Goal: Task Accomplishment & Management: Use online tool/utility

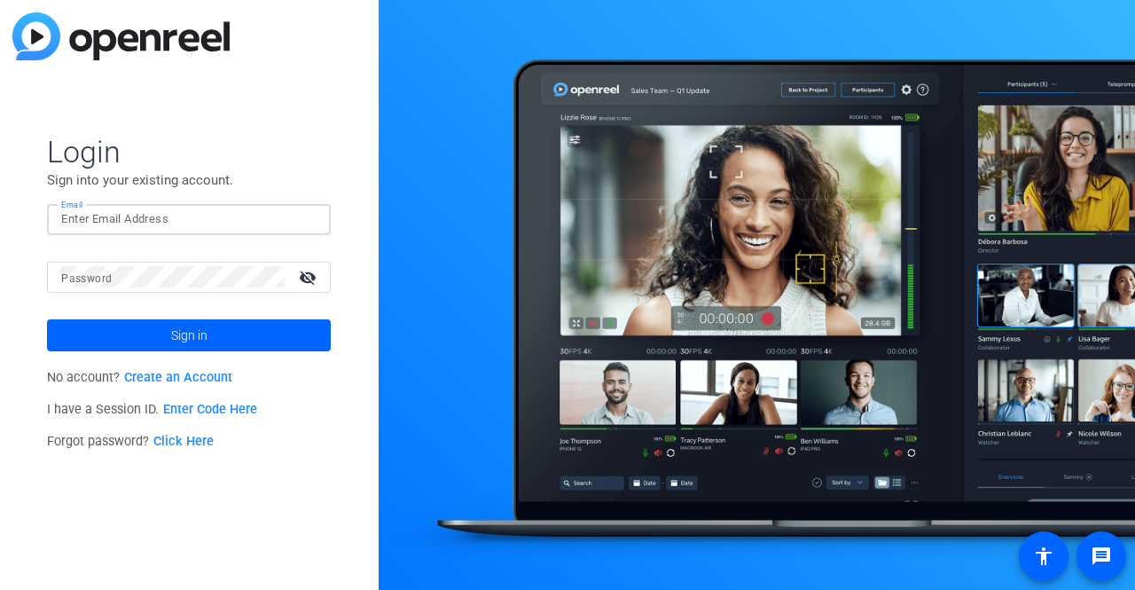
click at [84, 218] on input "Email" at bounding box center [188, 218] width 255 height 21
click at [47, 319] on button "Sign in" at bounding box center [189, 335] width 284 height 32
click at [125, 218] on input "samkth65" at bounding box center [188, 218] width 255 height 21
type input "s"
type input "[EMAIL_ADDRESS][DOMAIN_NAME]"
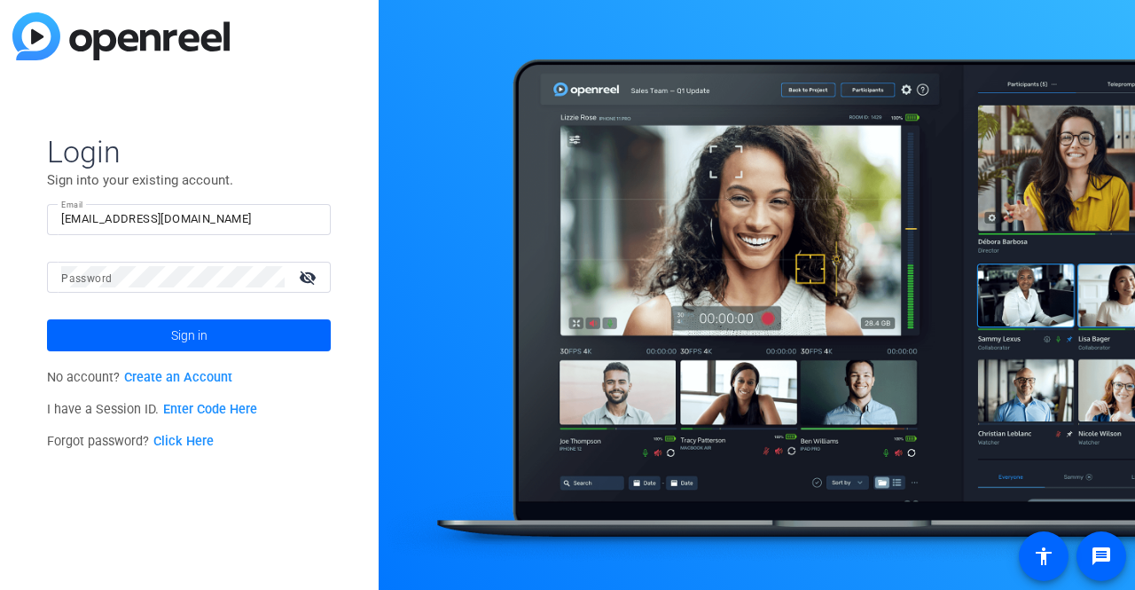
click at [90, 276] on mat-label "Password" at bounding box center [86, 278] width 51 height 12
click at [47, 319] on button "Sign in" at bounding box center [189, 335] width 284 height 32
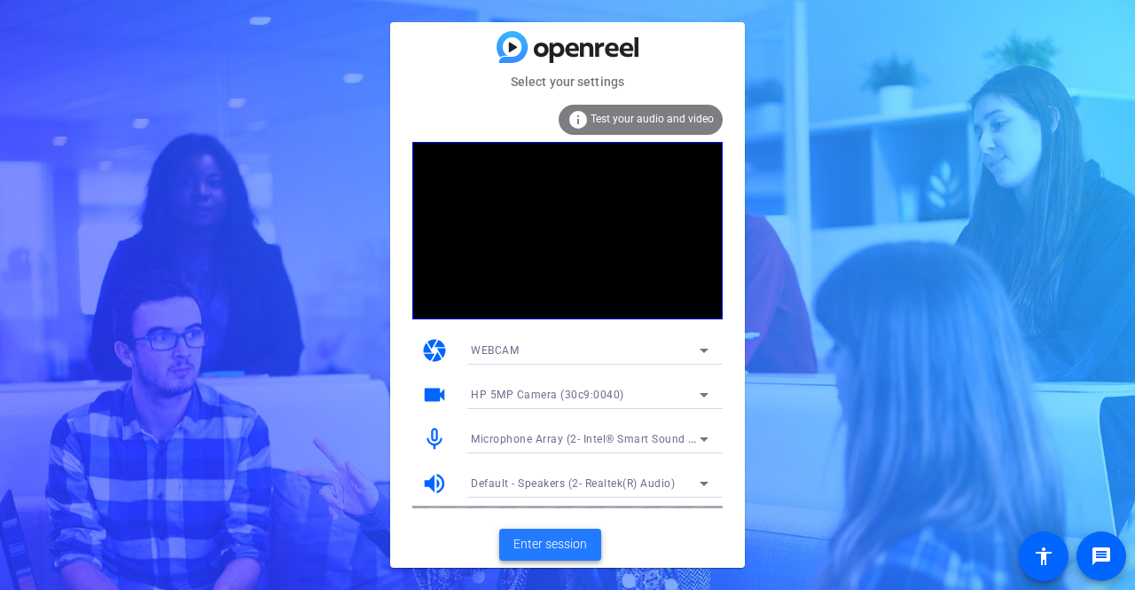
click at [564, 546] on span "Enter session" at bounding box center [551, 544] width 74 height 19
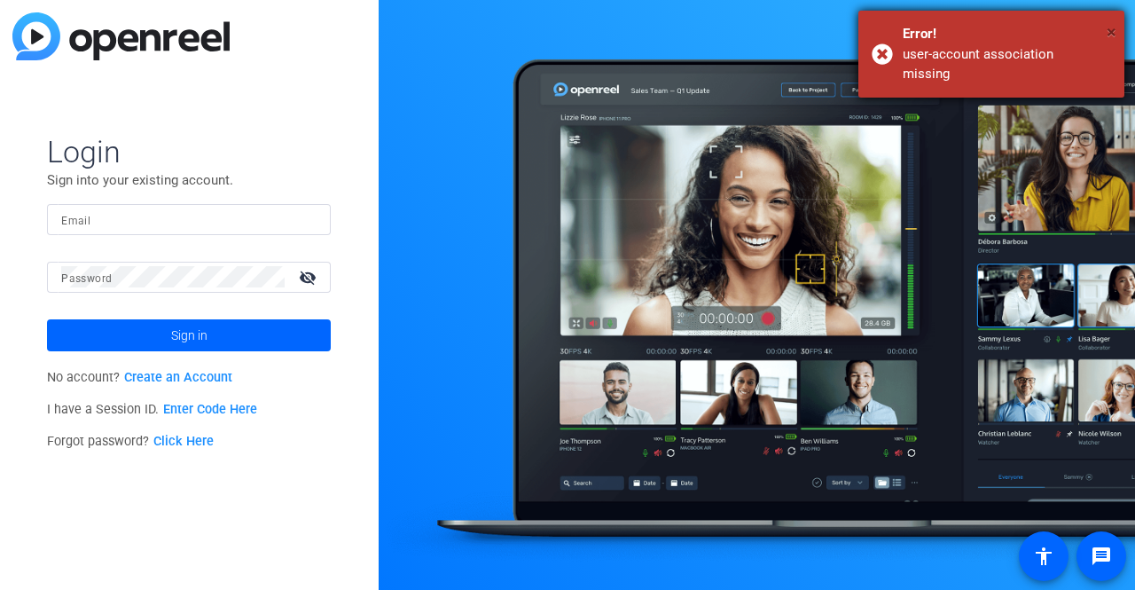
click at [1110, 35] on span "×" at bounding box center [1112, 31] width 10 height 21
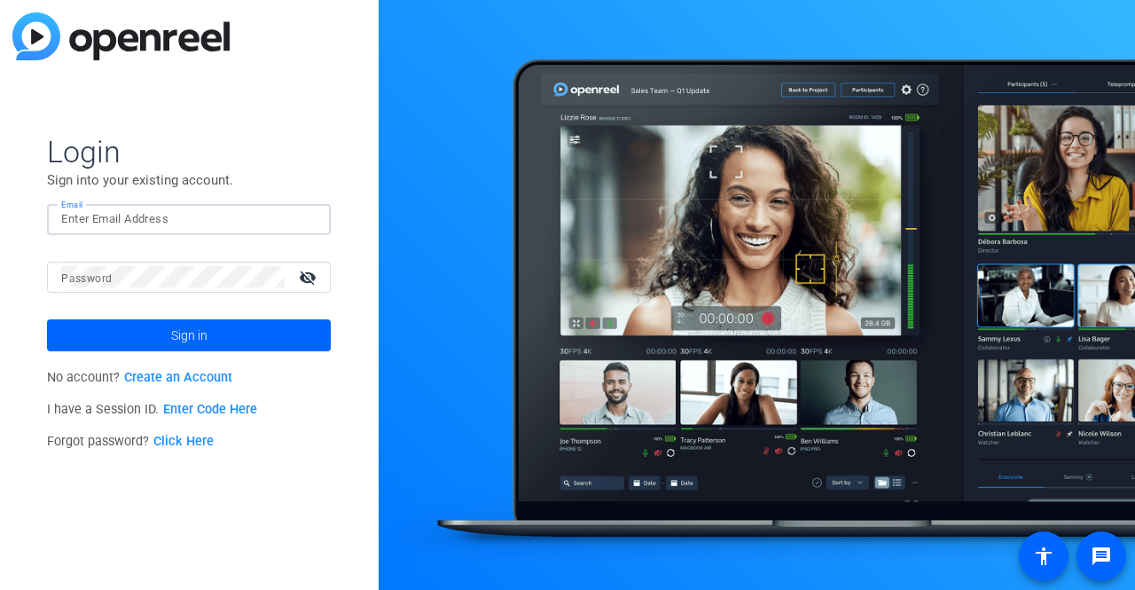
click at [113, 217] on input "Email" at bounding box center [188, 218] width 255 height 21
click at [140, 219] on input "Email" at bounding box center [188, 218] width 255 height 21
type input "[EMAIL_ADDRESS][DOMAIN_NAME]"
click at [91, 272] on mat-label "Password" at bounding box center [86, 278] width 51 height 12
click at [47, 319] on button "Sign in" at bounding box center [189, 335] width 284 height 32
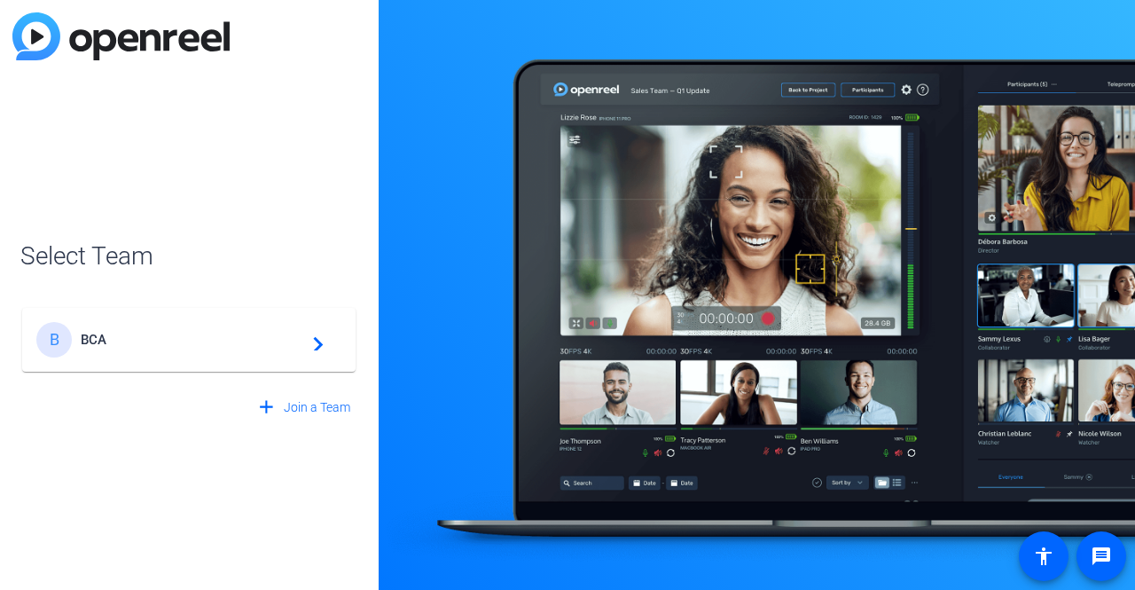
click at [310, 335] on mat-icon "navigate_next" at bounding box center [313, 339] width 21 height 21
